Goal: Information Seeking & Learning: Learn about a topic

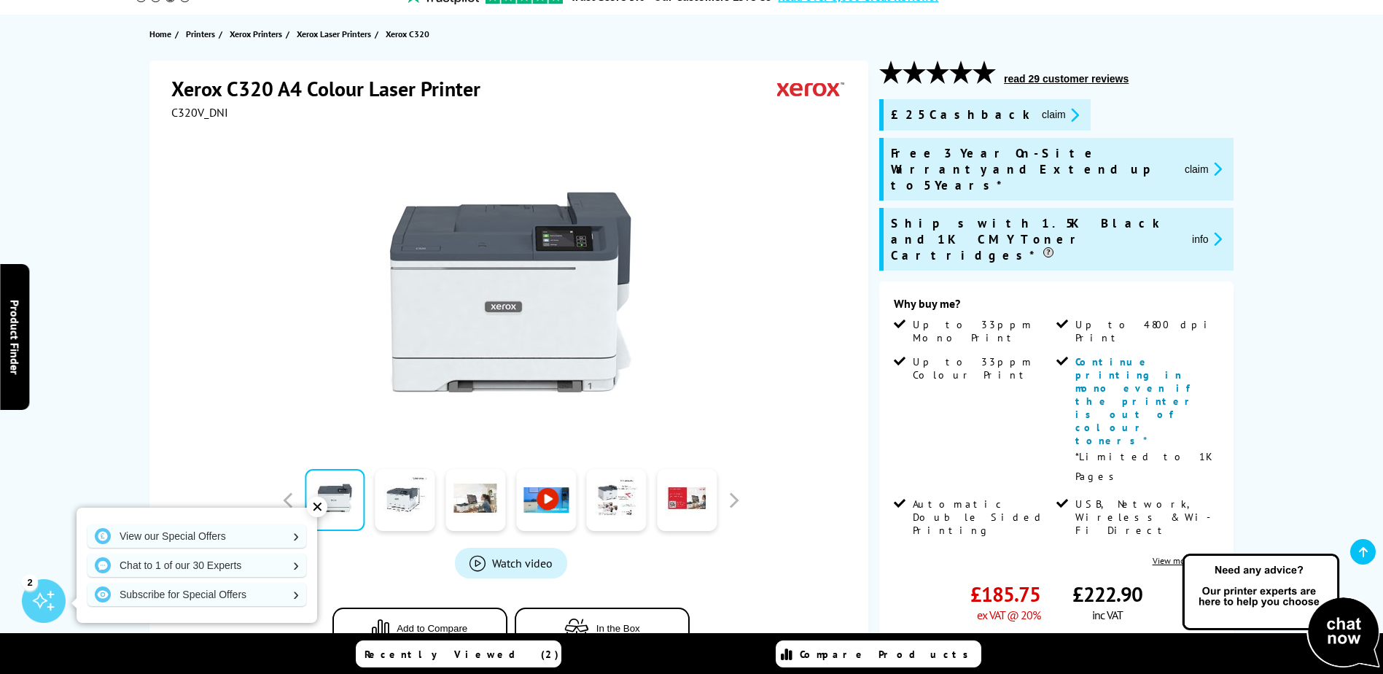
scroll to position [219, 0]
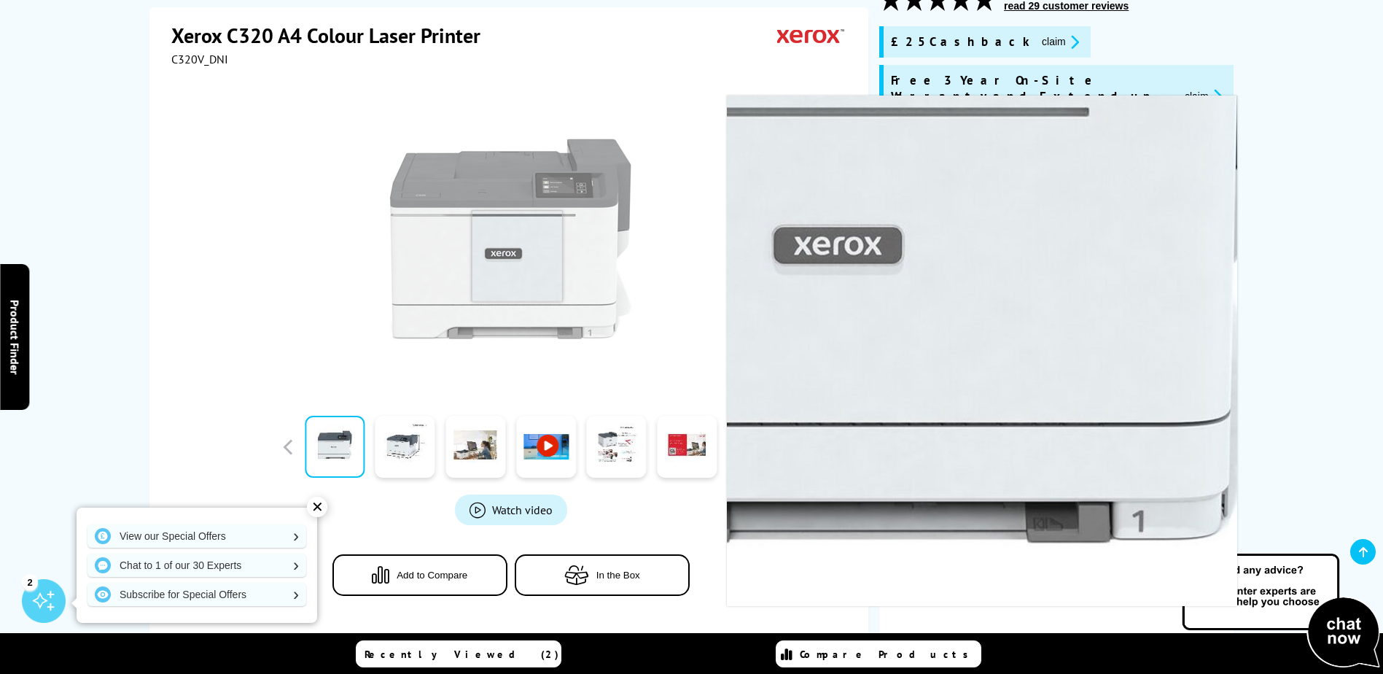
click at [517, 256] on img at bounding box center [511, 239] width 286 height 286
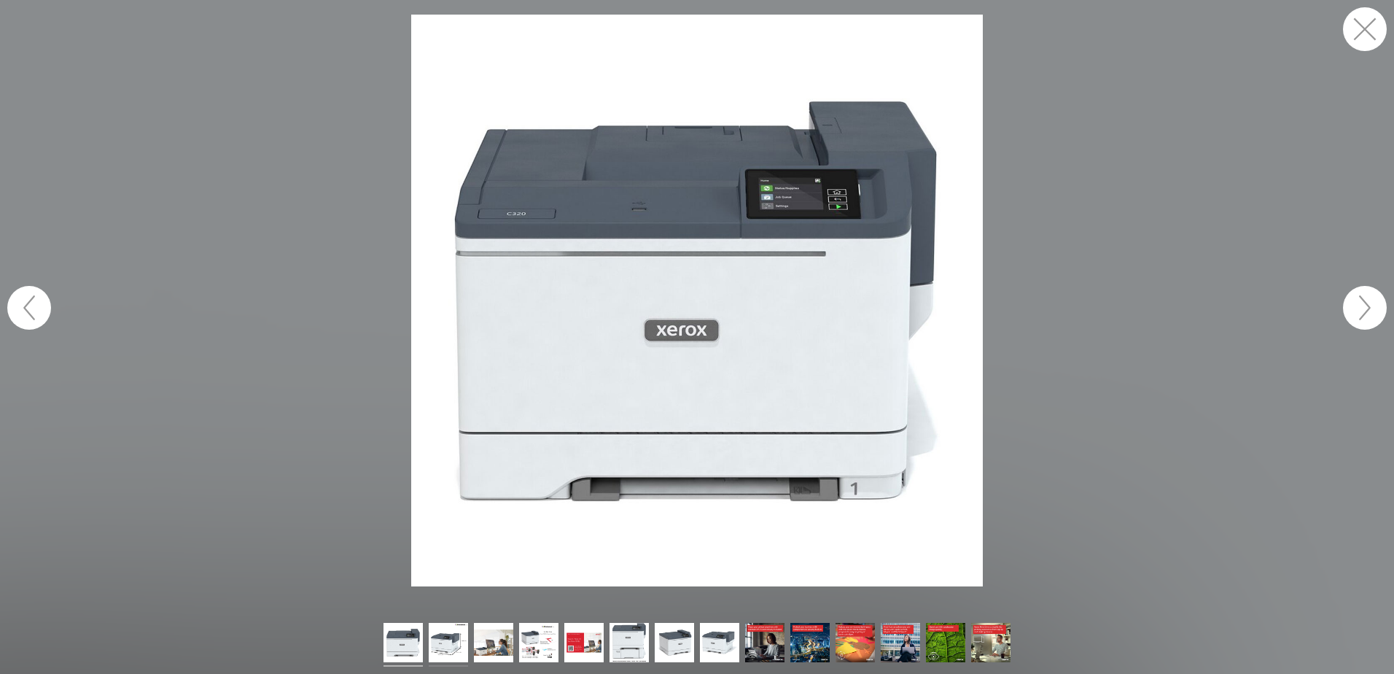
click at [446, 639] on img at bounding box center [448, 645] width 39 height 44
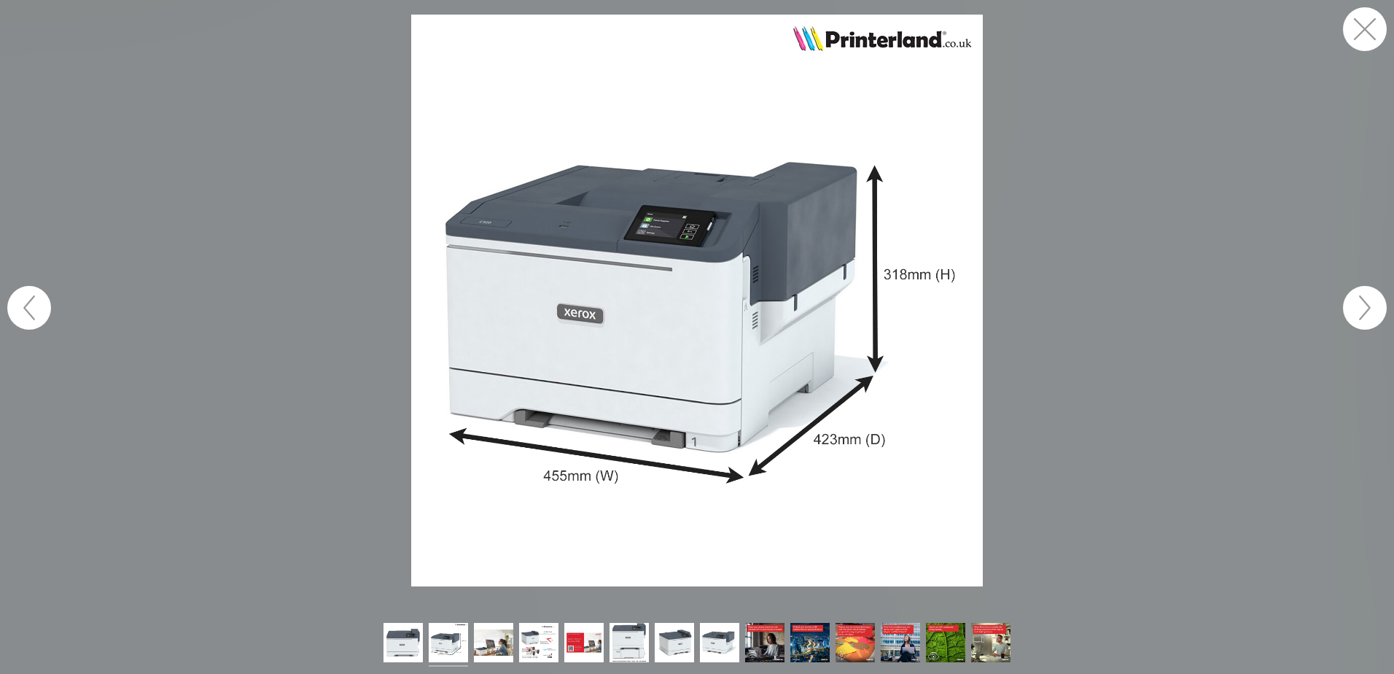
click at [31, 307] on button "button" at bounding box center [29, 308] width 44 height 44
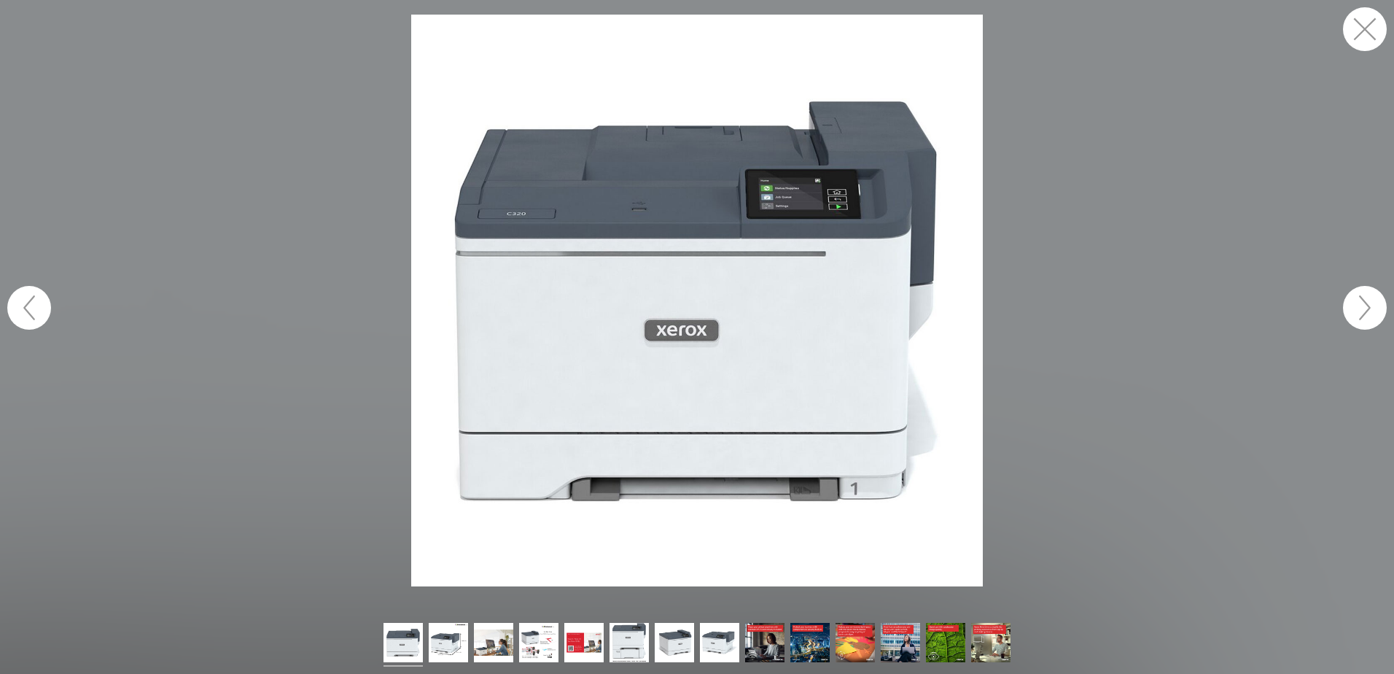
click at [1361, 33] on button "button" at bounding box center [1365, 29] width 44 height 44
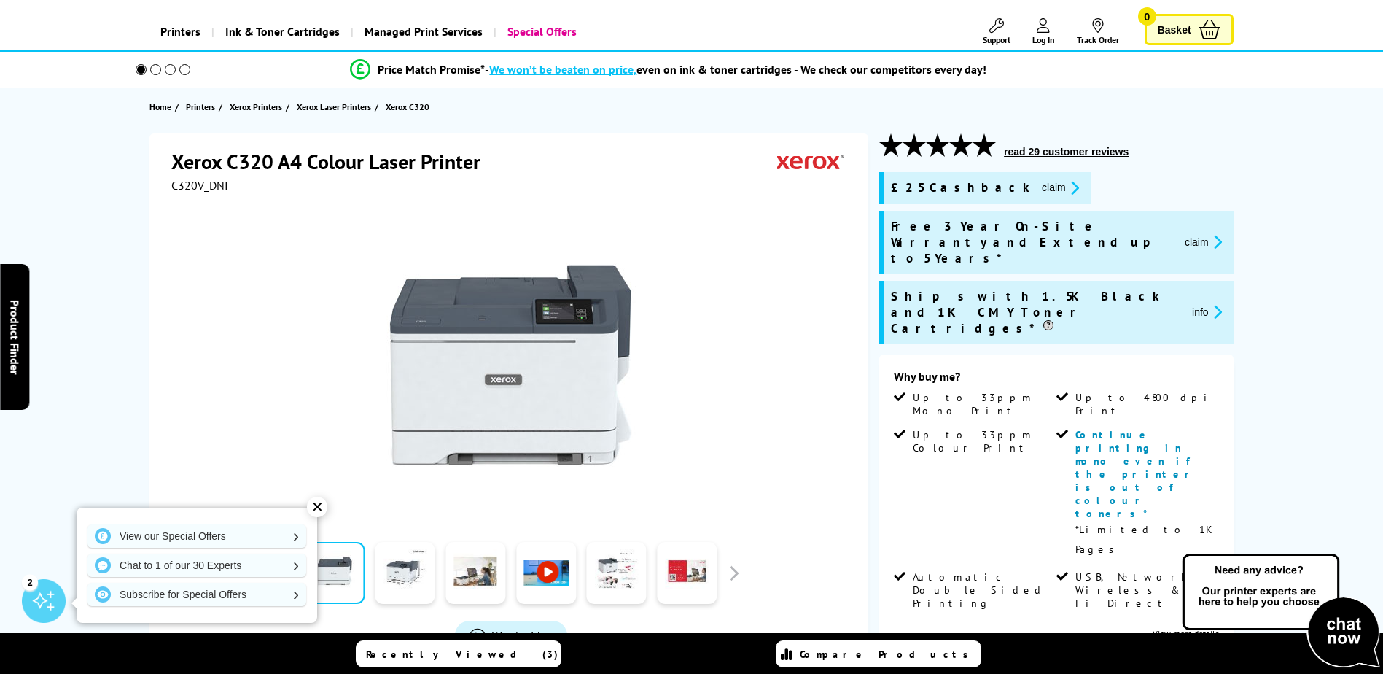
scroll to position [146, 0]
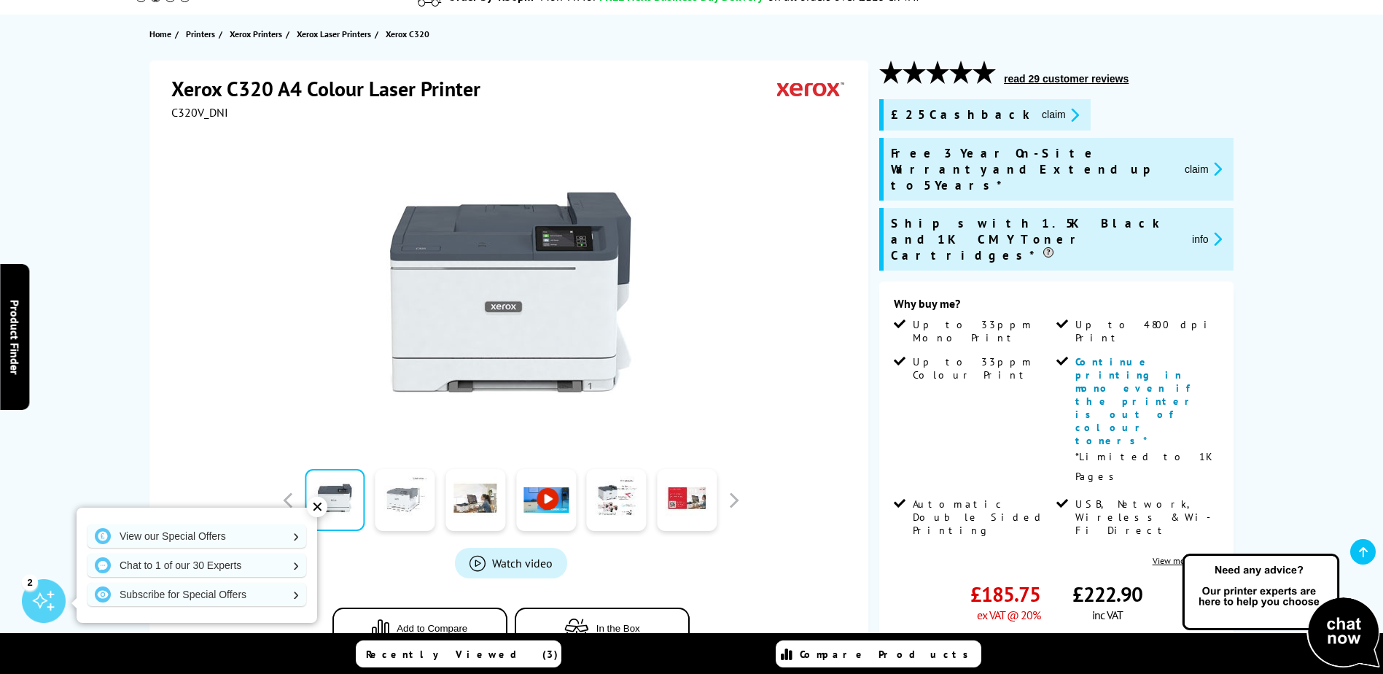
click at [402, 505] on link at bounding box center [405, 500] width 60 height 62
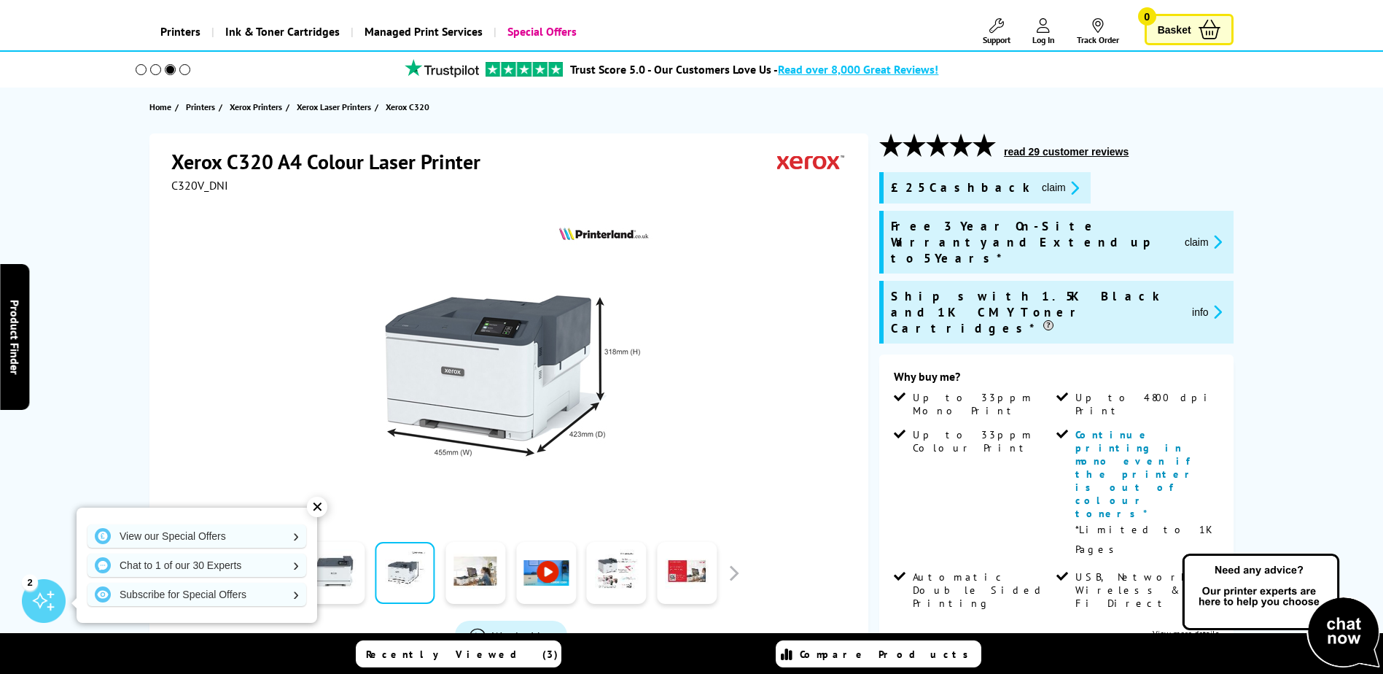
scroll to position [0, 0]
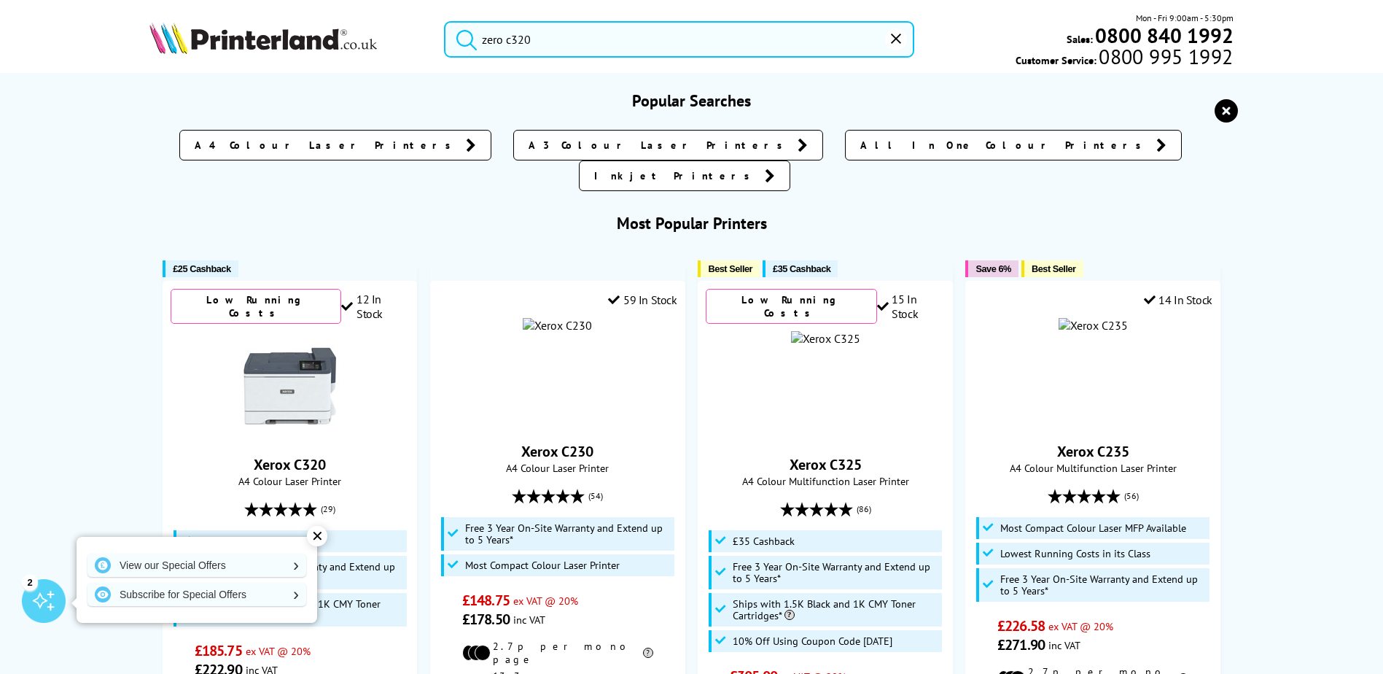
click at [511, 38] on input "zero c320" at bounding box center [679, 39] width 470 height 36
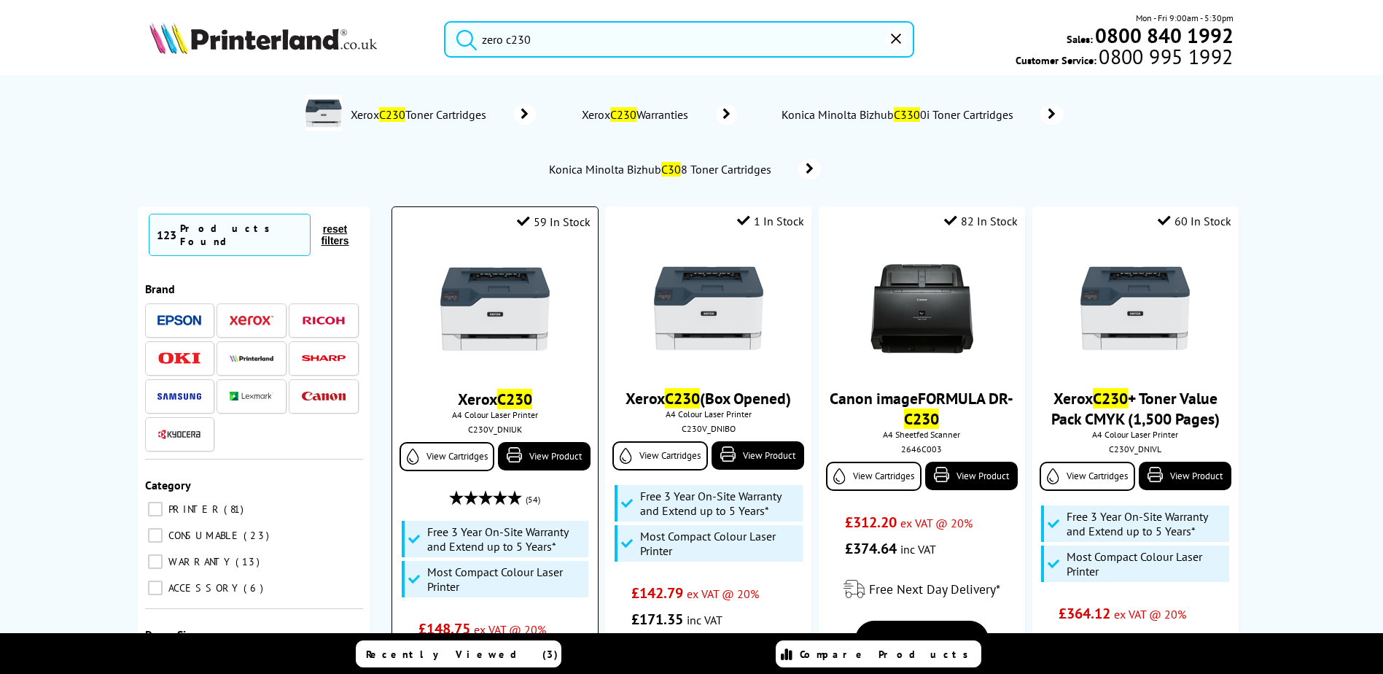
type input "zero c230"
click at [515, 317] on img at bounding box center [494, 308] width 109 height 109
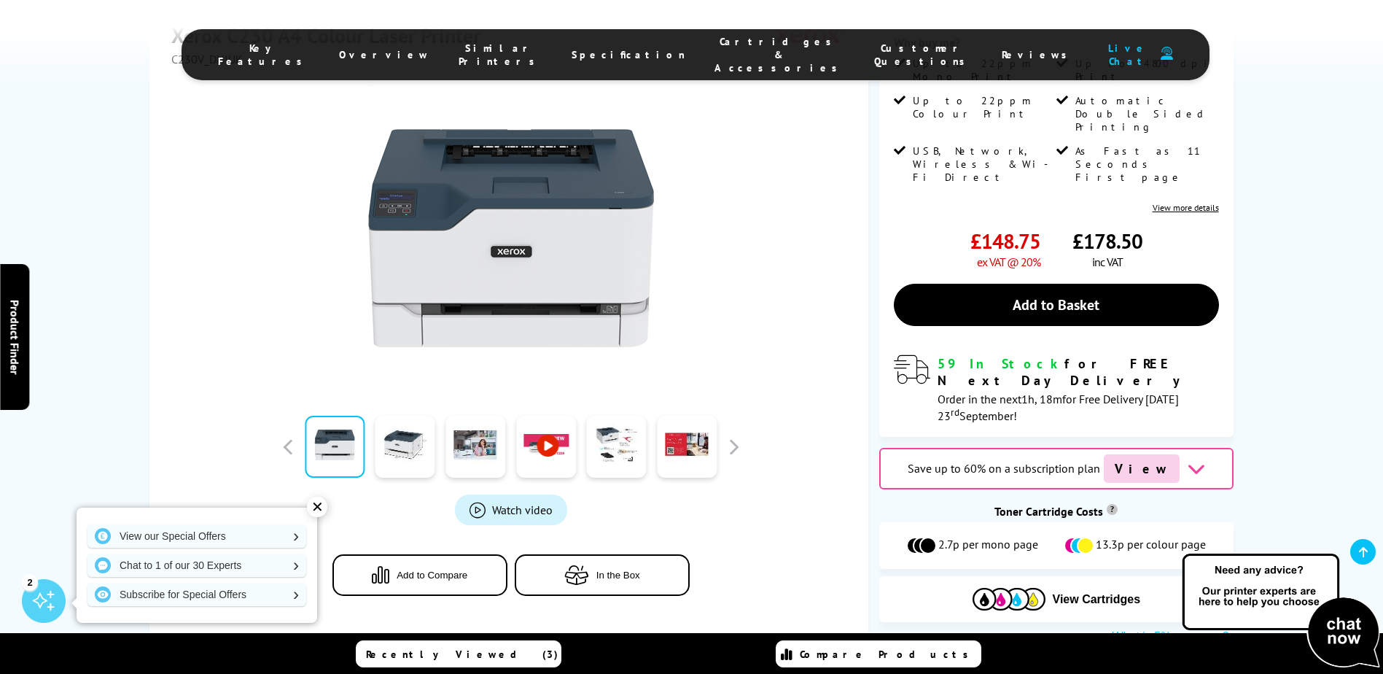
scroll to position [365, 0]
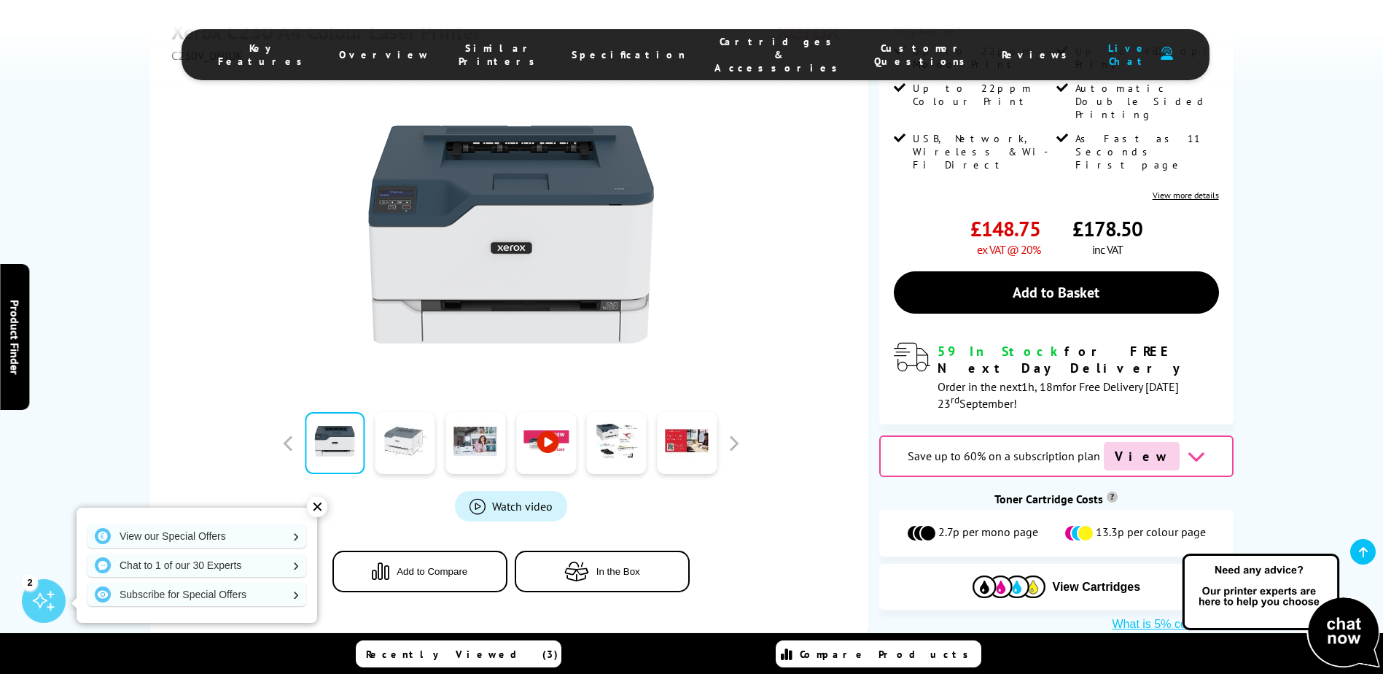
click at [392, 412] on link at bounding box center [405, 443] width 60 height 62
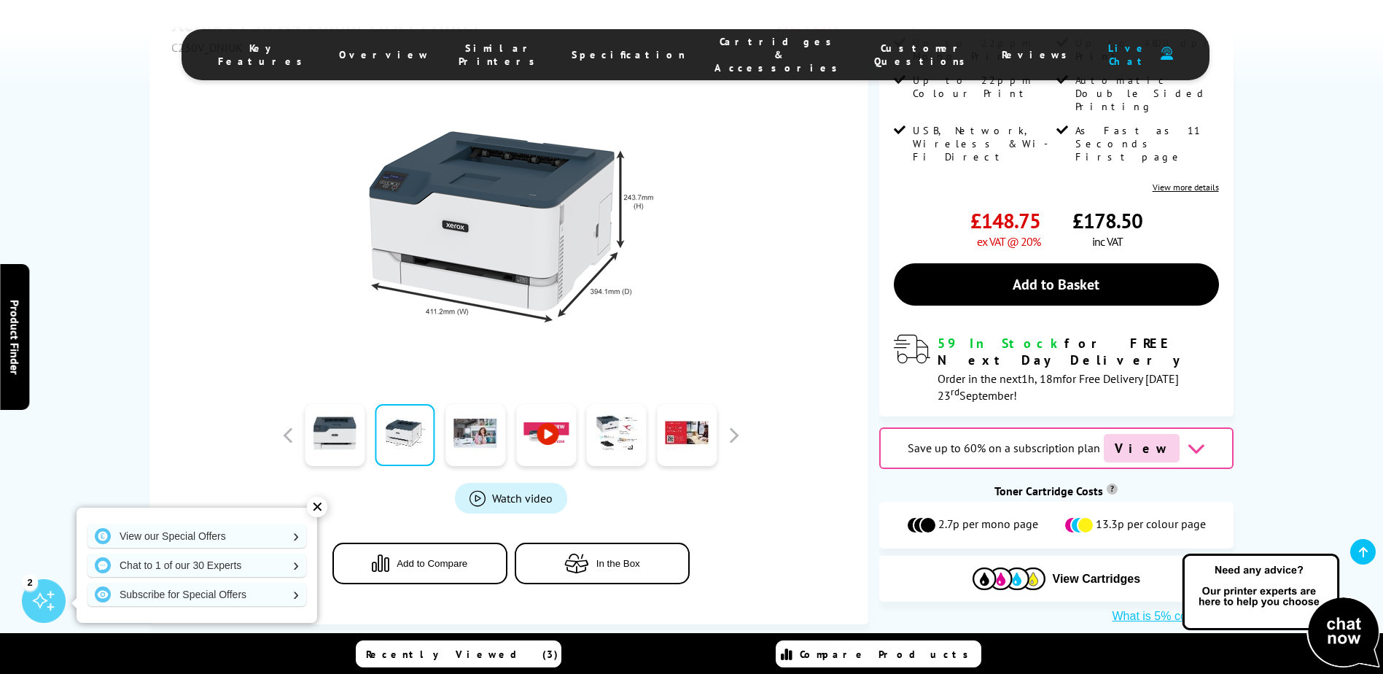
scroll to position [437, 0]
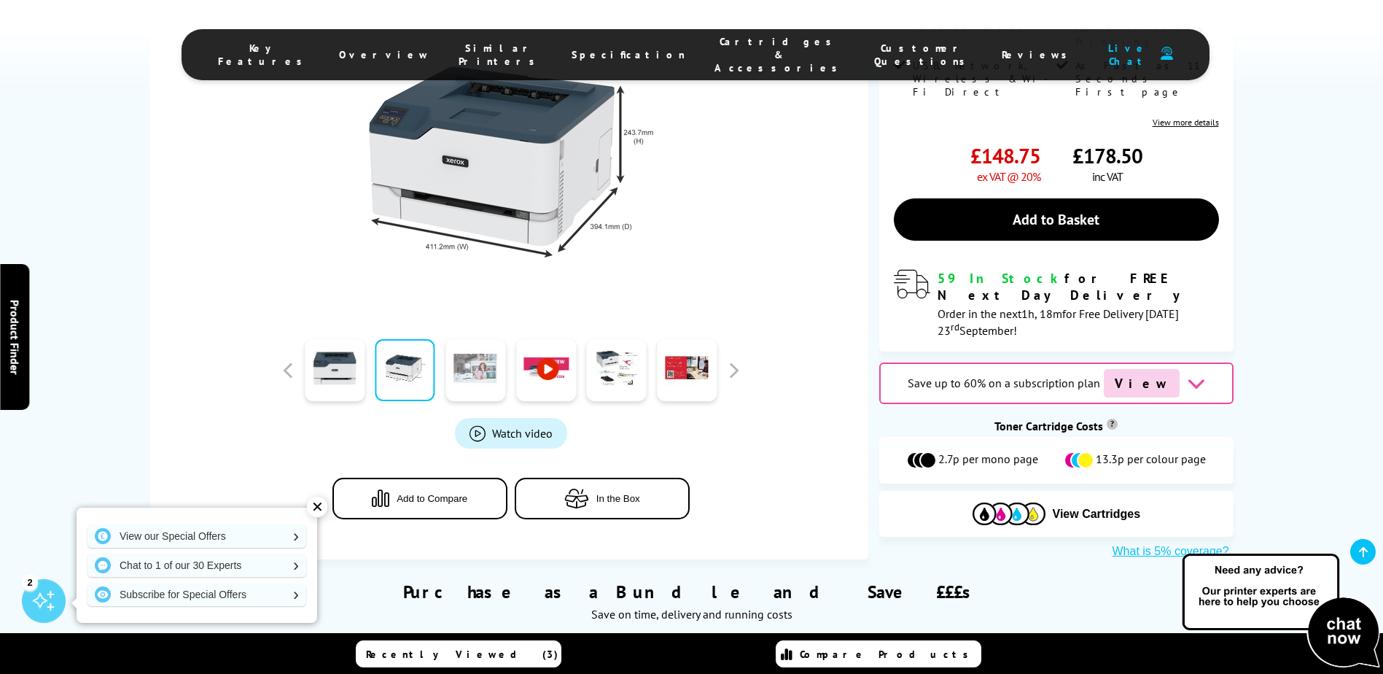
click at [478, 339] on link at bounding box center [475, 370] width 60 height 62
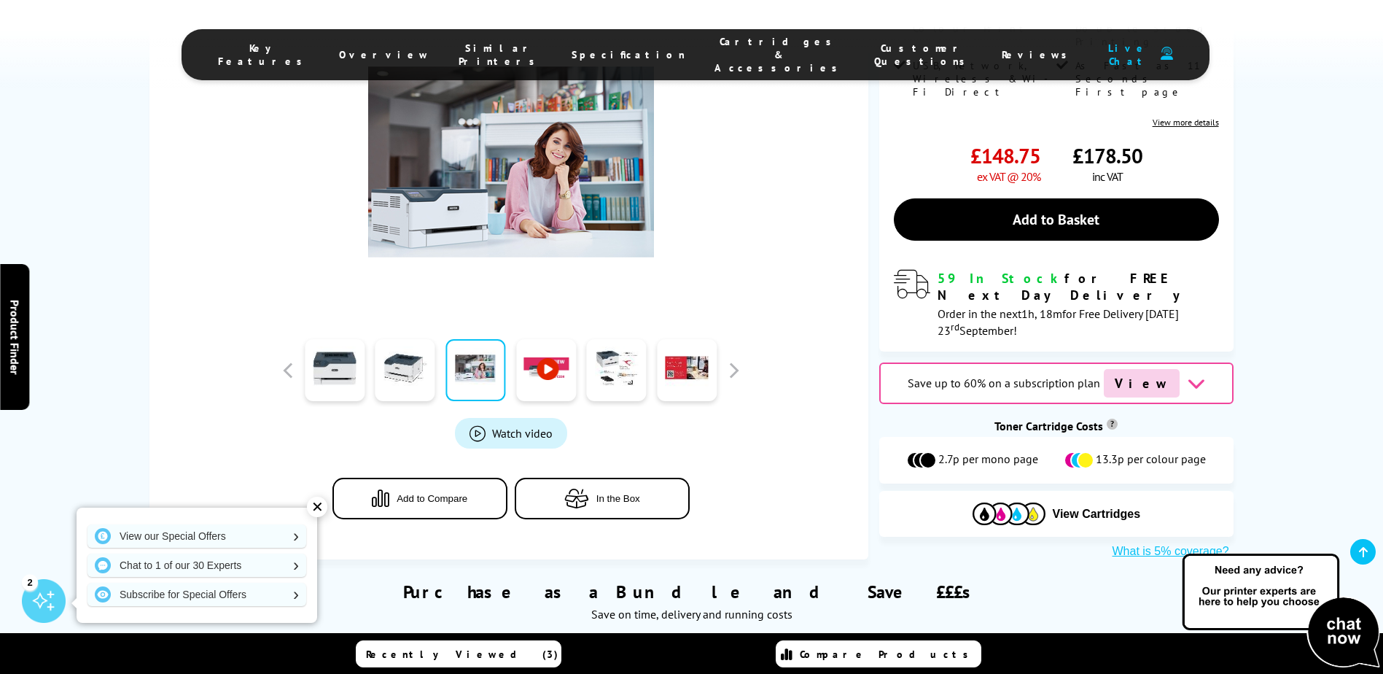
click at [539, 339] on link at bounding box center [546, 370] width 60 height 62
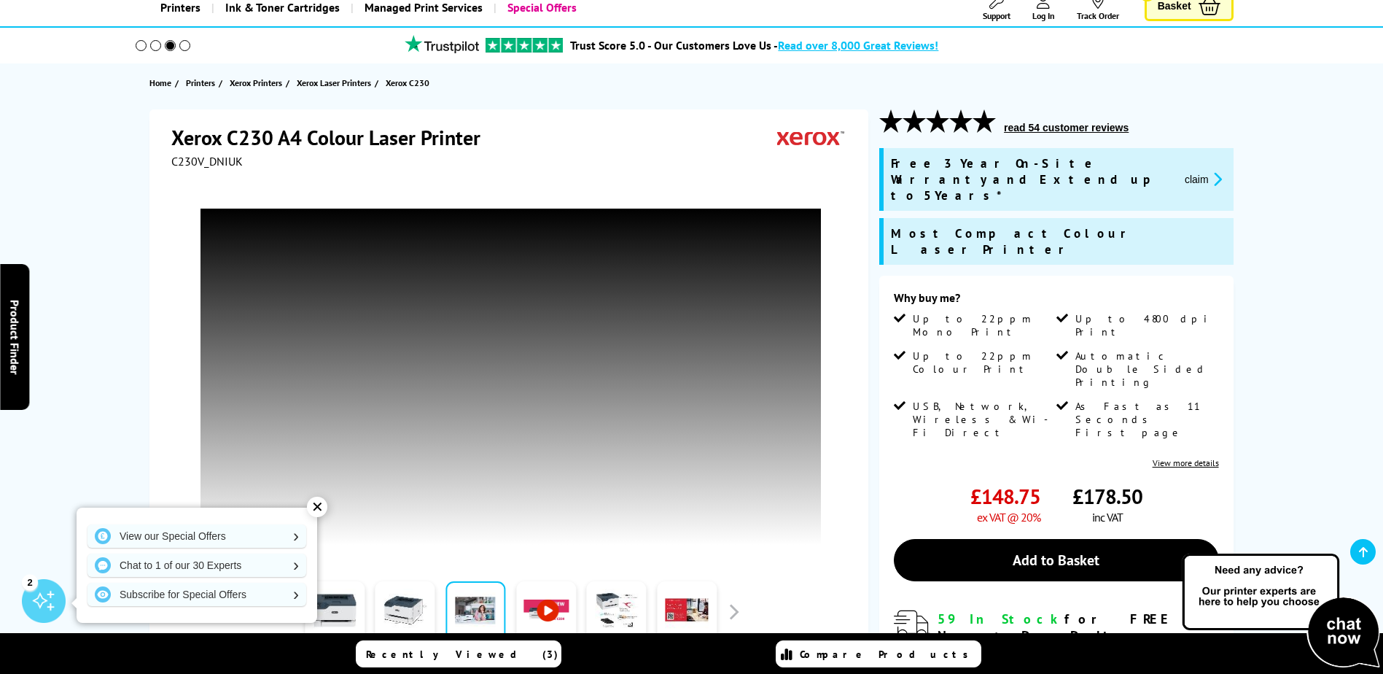
scroll to position [0, 0]
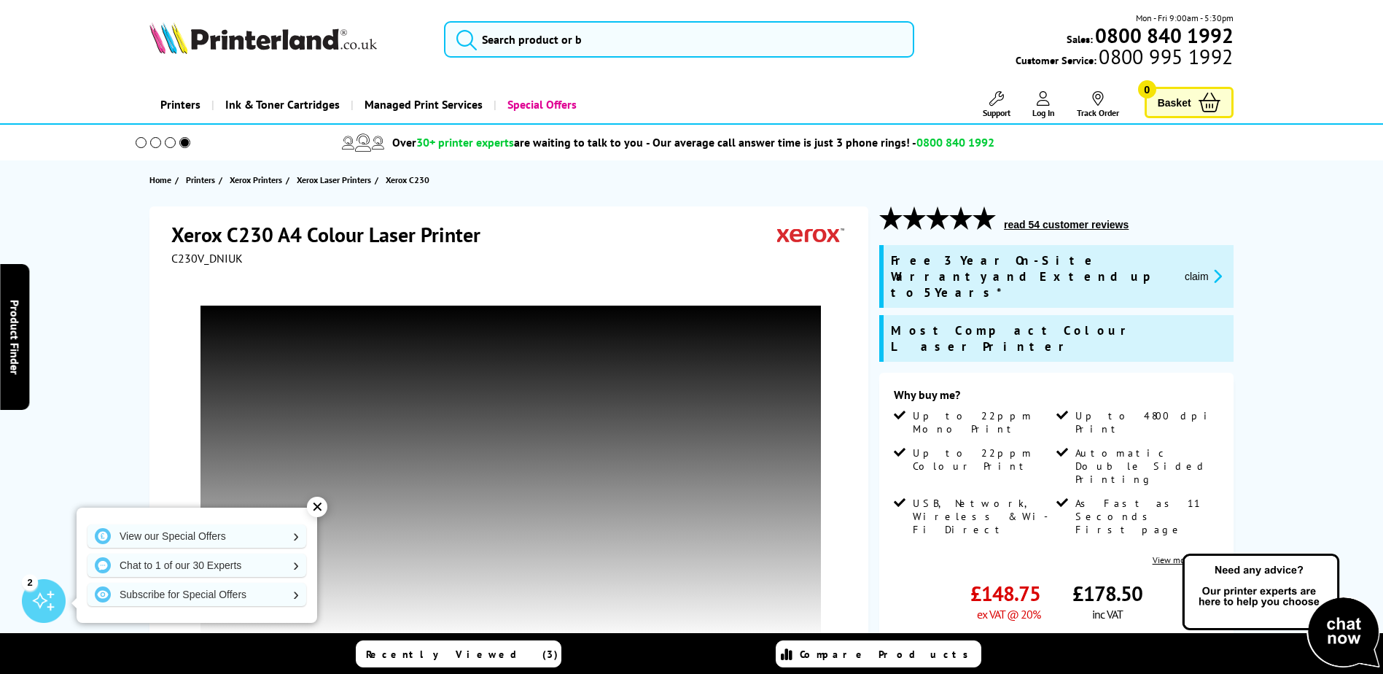
click at [1029, 221] on button "read 54 customer reviews" at bounding box center [1066, 224] width 133 height 13
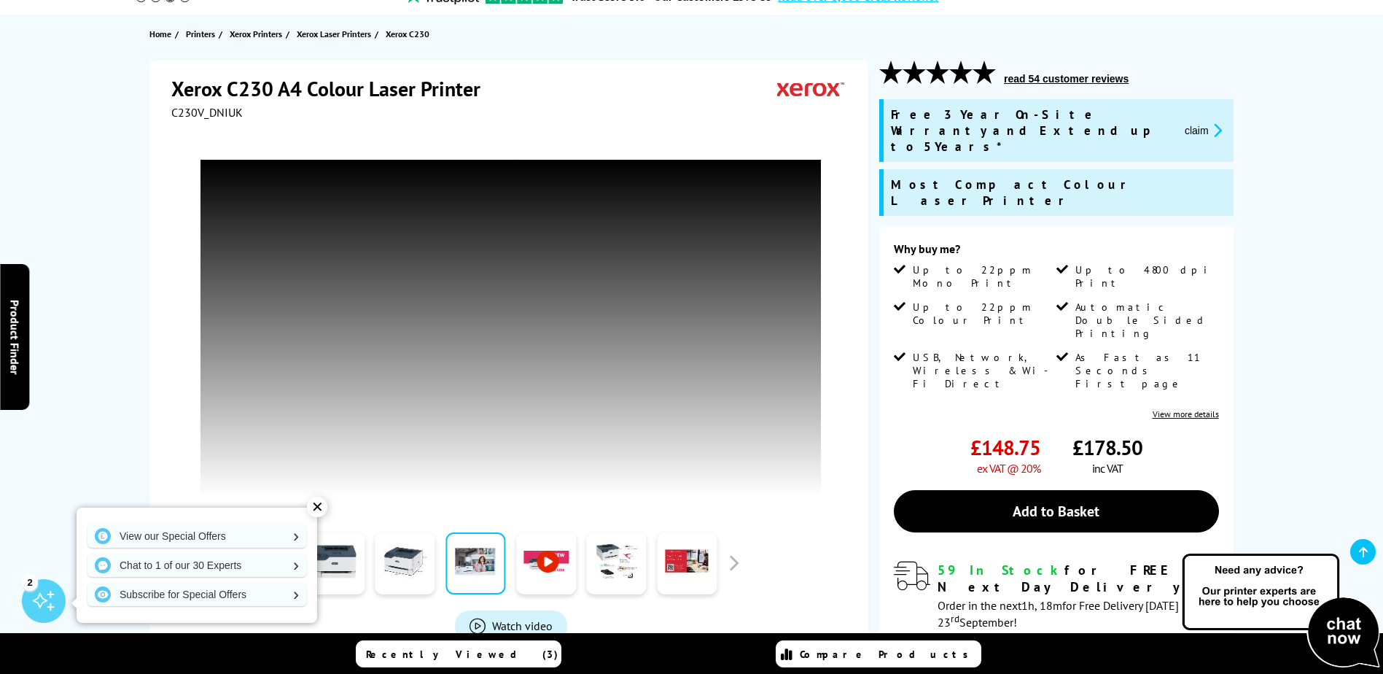
scroll to position [219, 0]
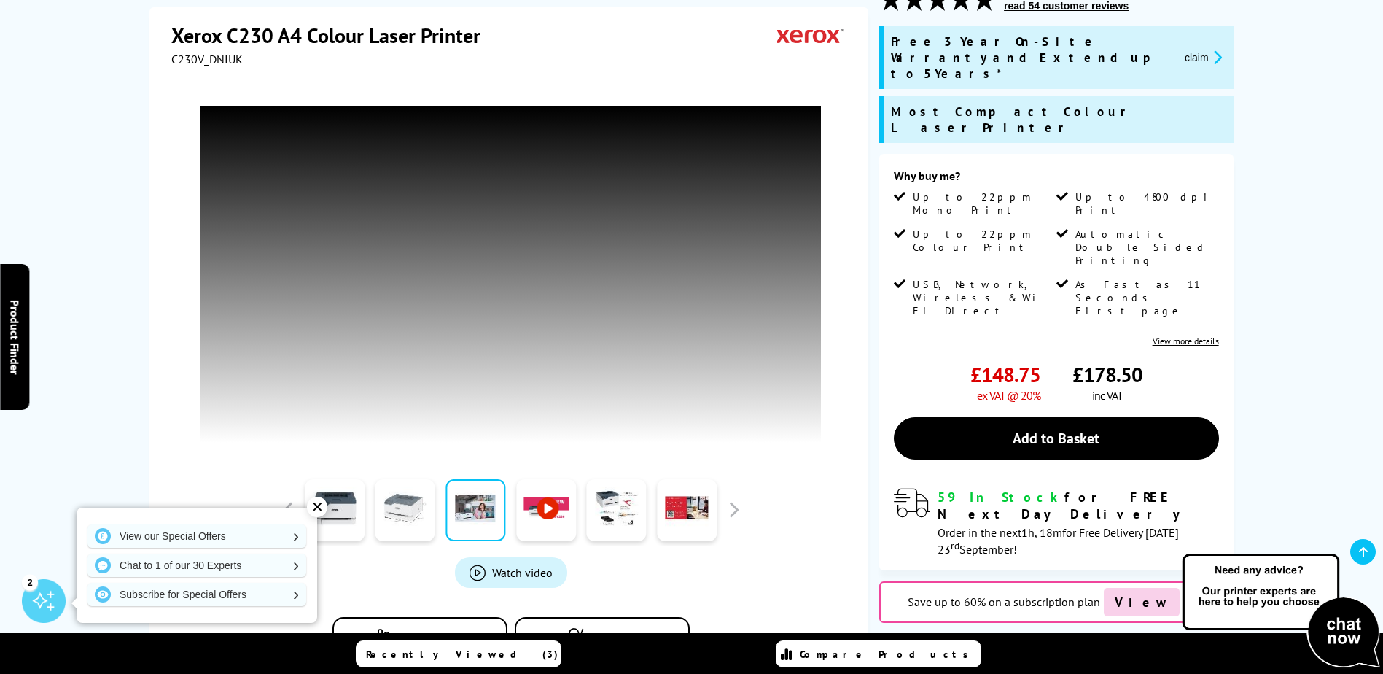
click at [416, 504] on link at bounding box center [405, 510] width 60 height 62
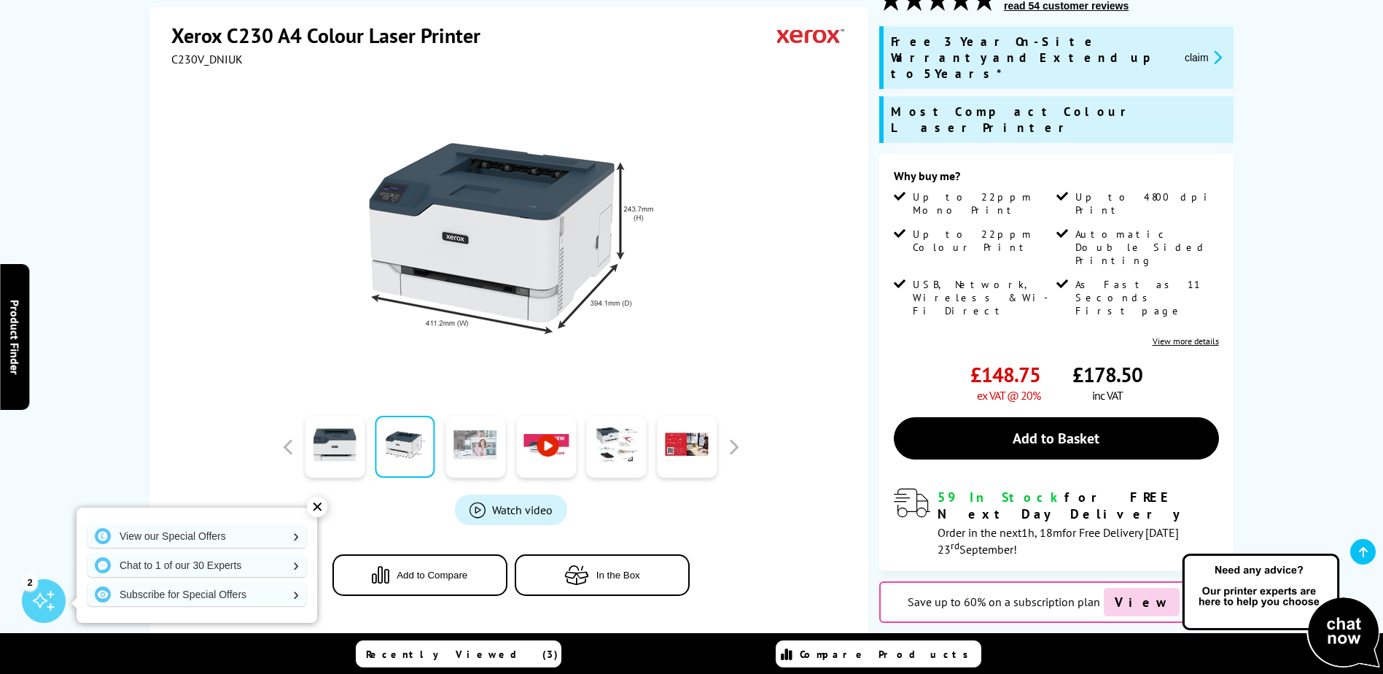
click at [491, 444] on link at bounding box center [475, 447] width 60 height 62
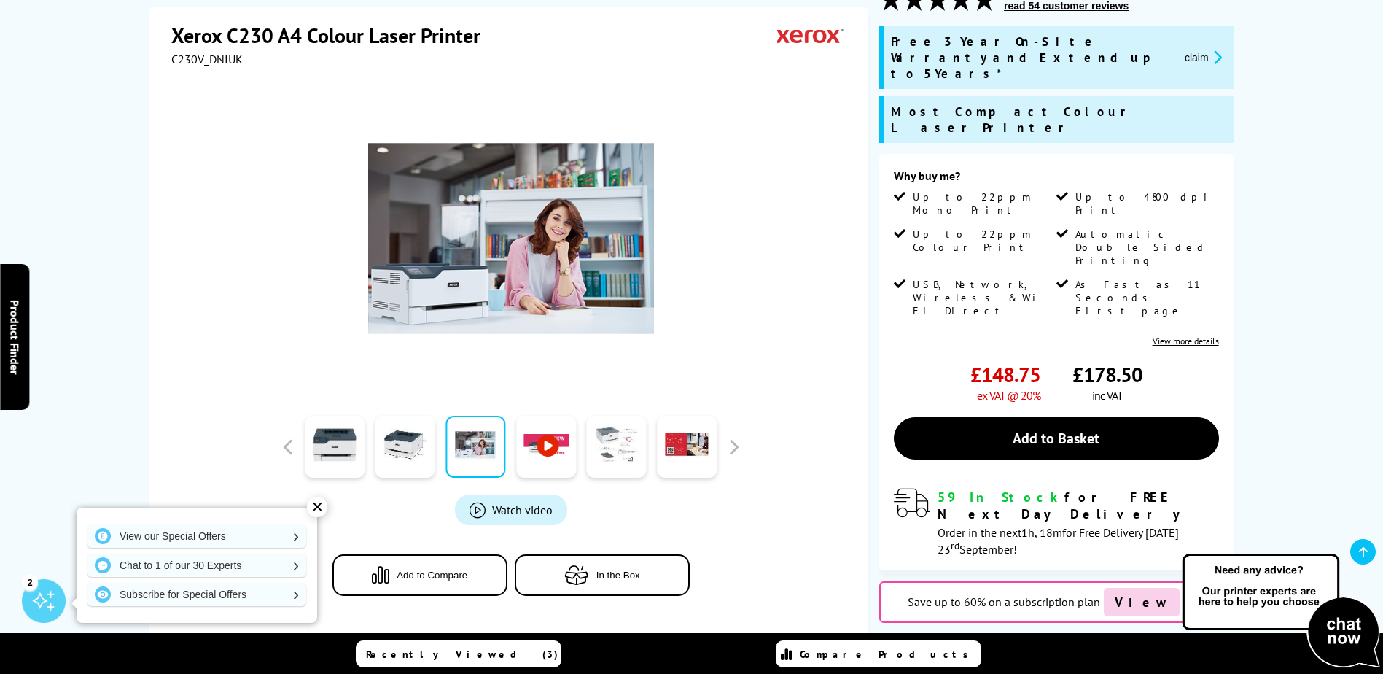
click at [627, 462] on link at bounding box center [617, 447] width 60 height 62
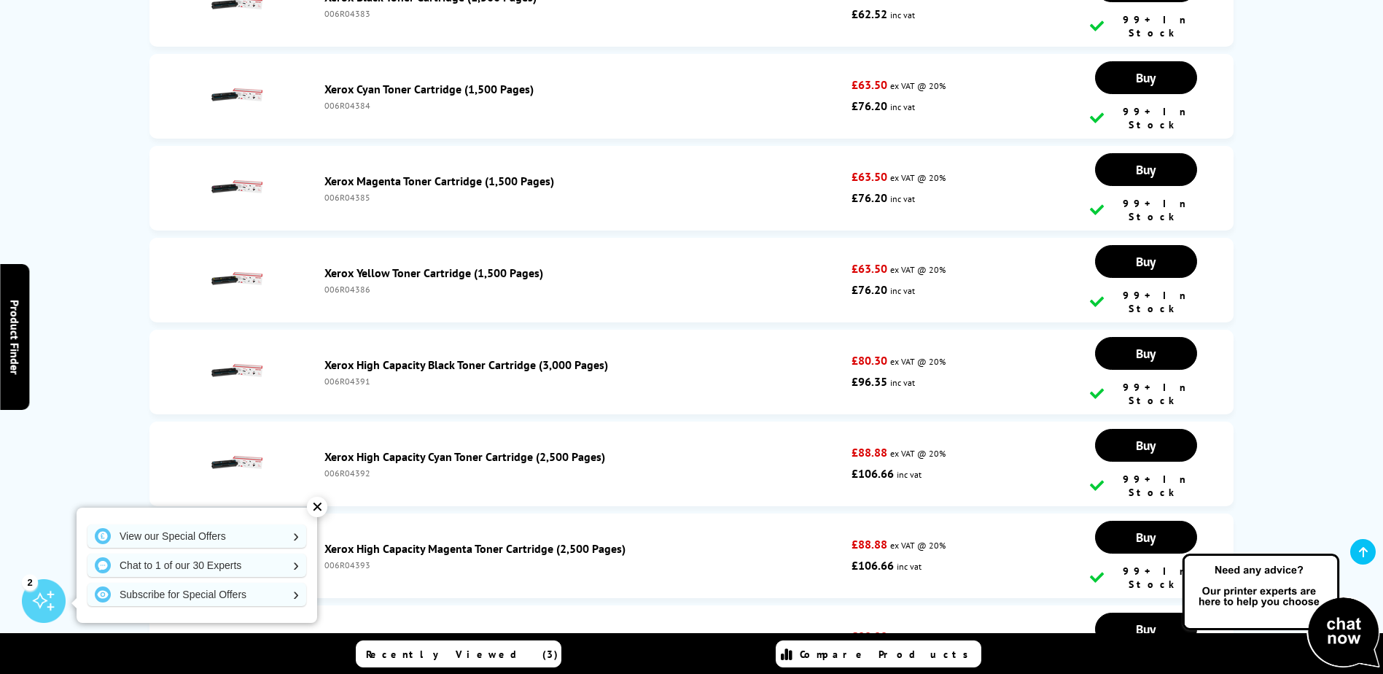
scroll to position [5395, 0]
